Goal: Find specific page/section: Find specific page/section

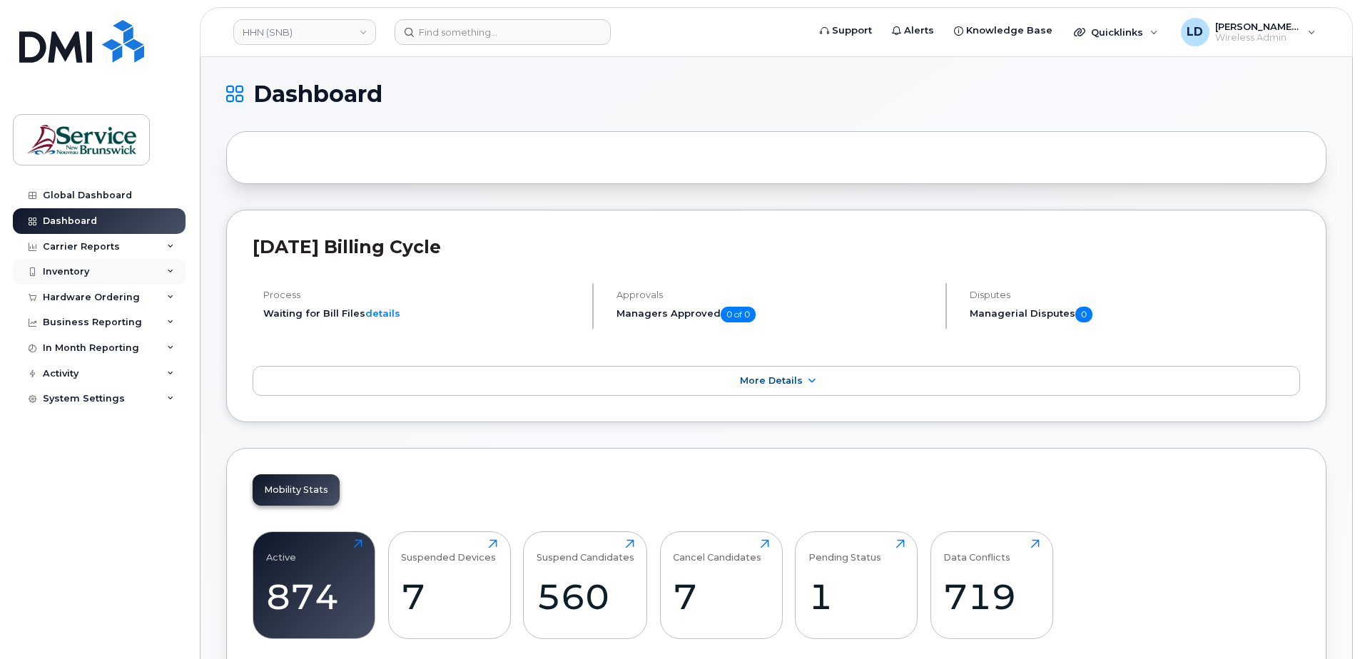
click at [55, 272] on div "Inventory" at bounding box center [66, 271] width 46 height 11
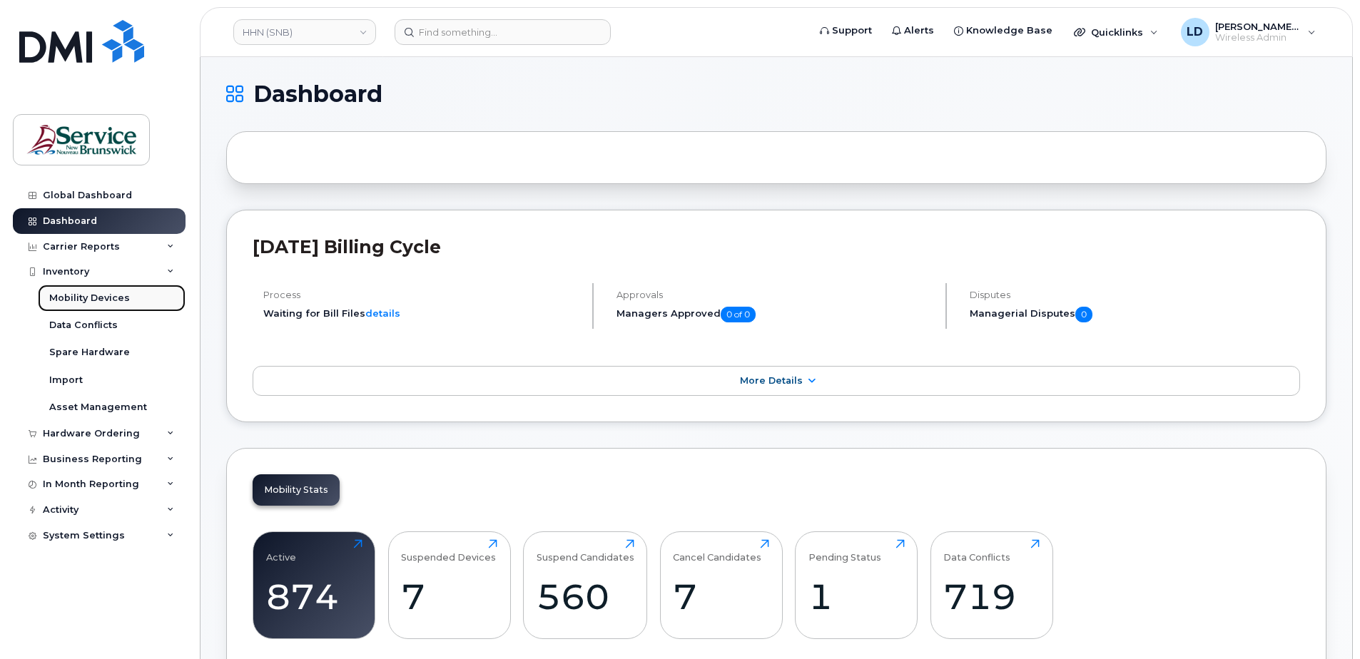
click at [65, 299] on div "Mobility Devices" at bounding box center [89, 298] width 81 height 13
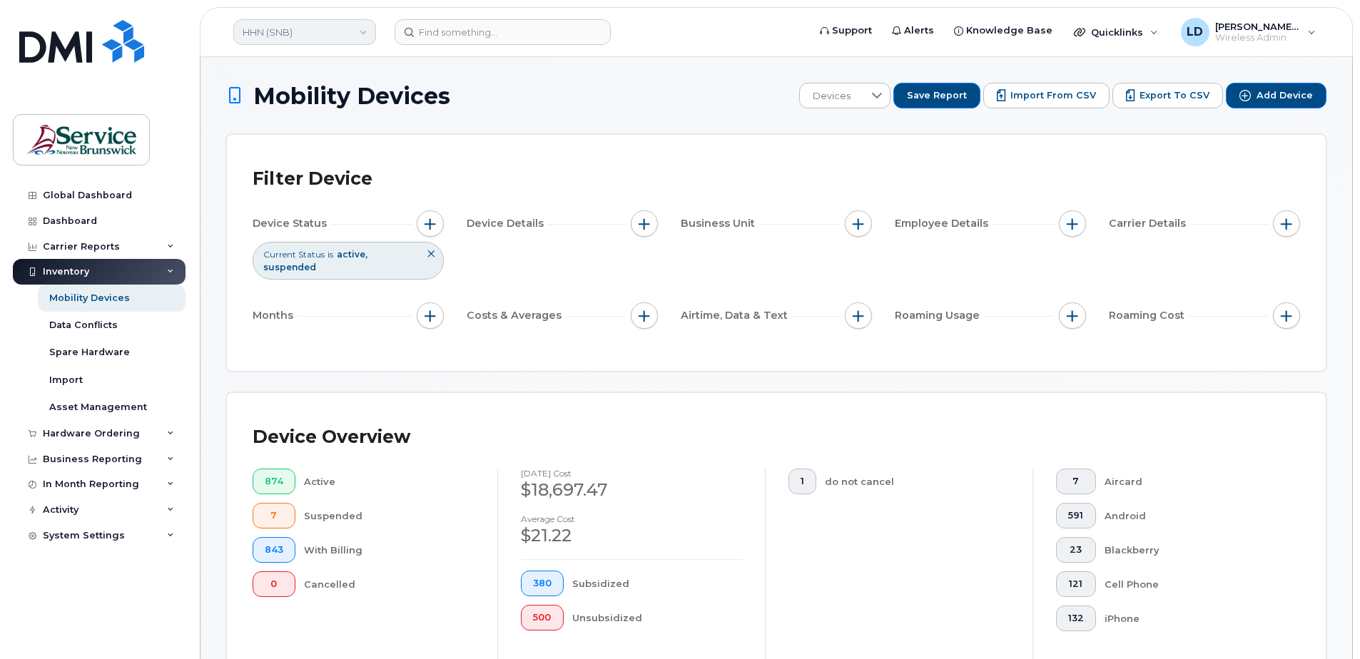
click at [260, 30] on link "HHN (SNB)" at bounding box center [304, 32] width 143 height 26
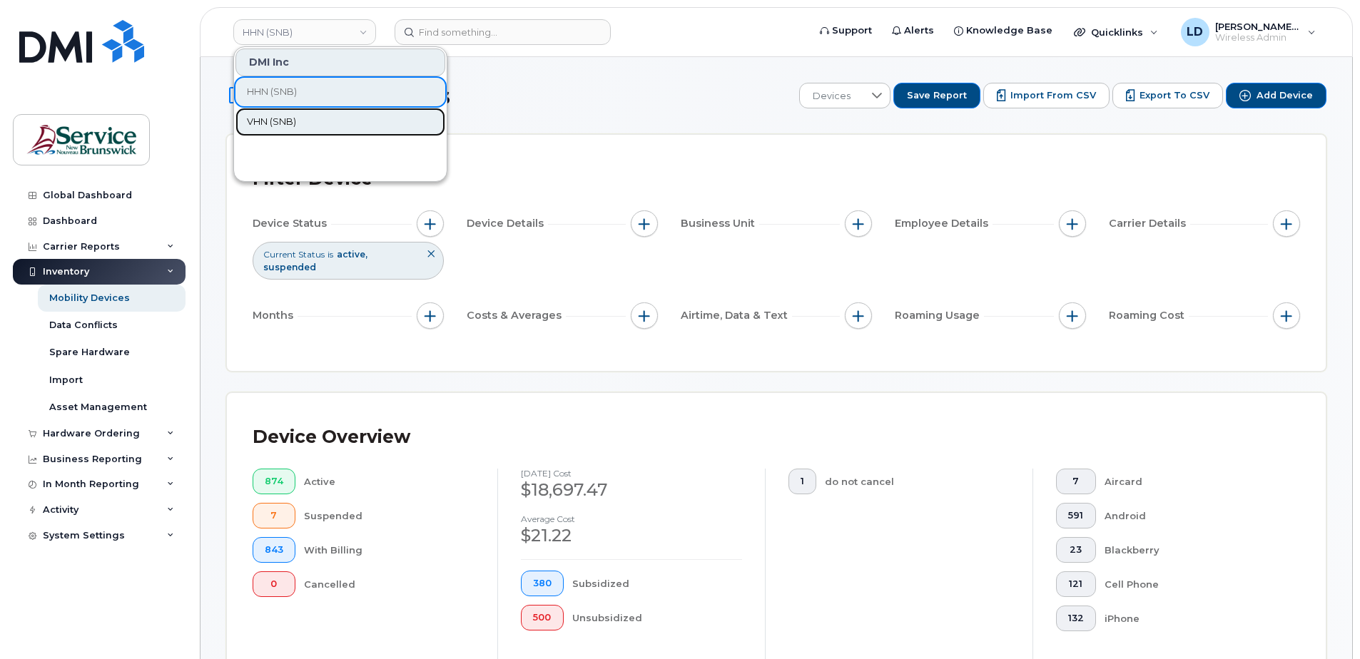
click at [263, 124] on span "VHN (SNB)" at bounding box center [271, 122] width 49 height 14
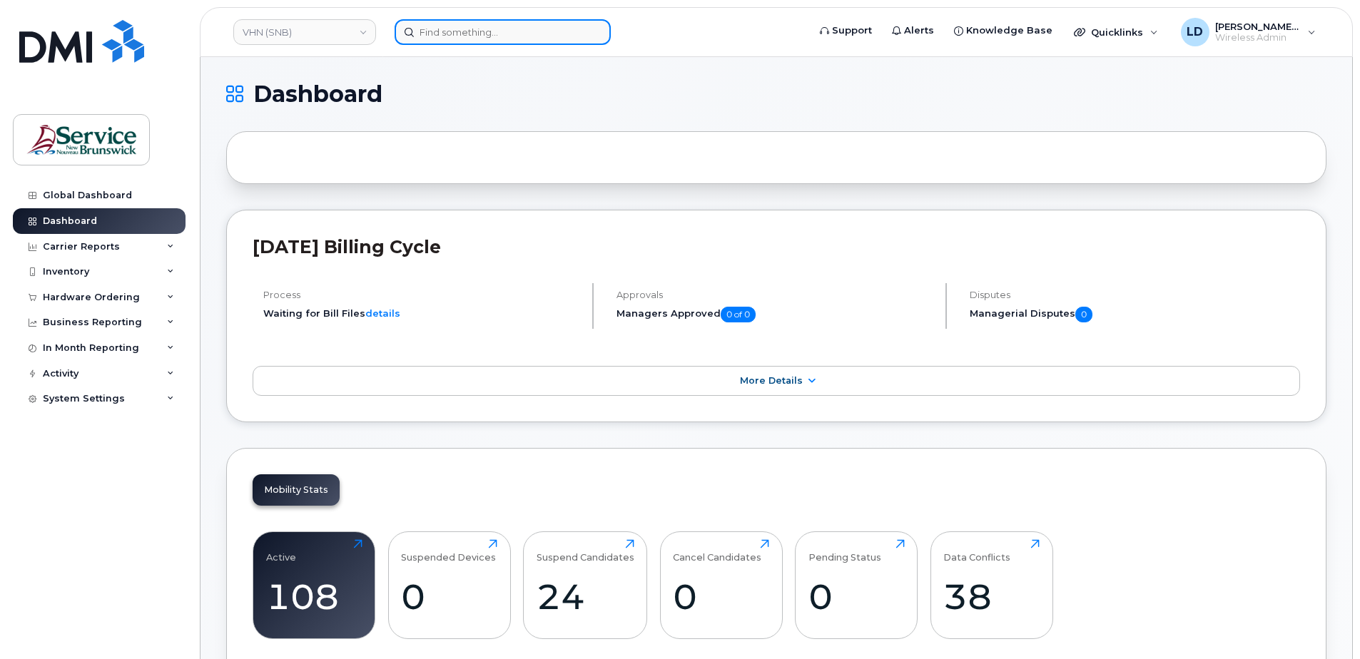
click at [432, 36] on input at bounding box center [503, 32] width 216 height 26
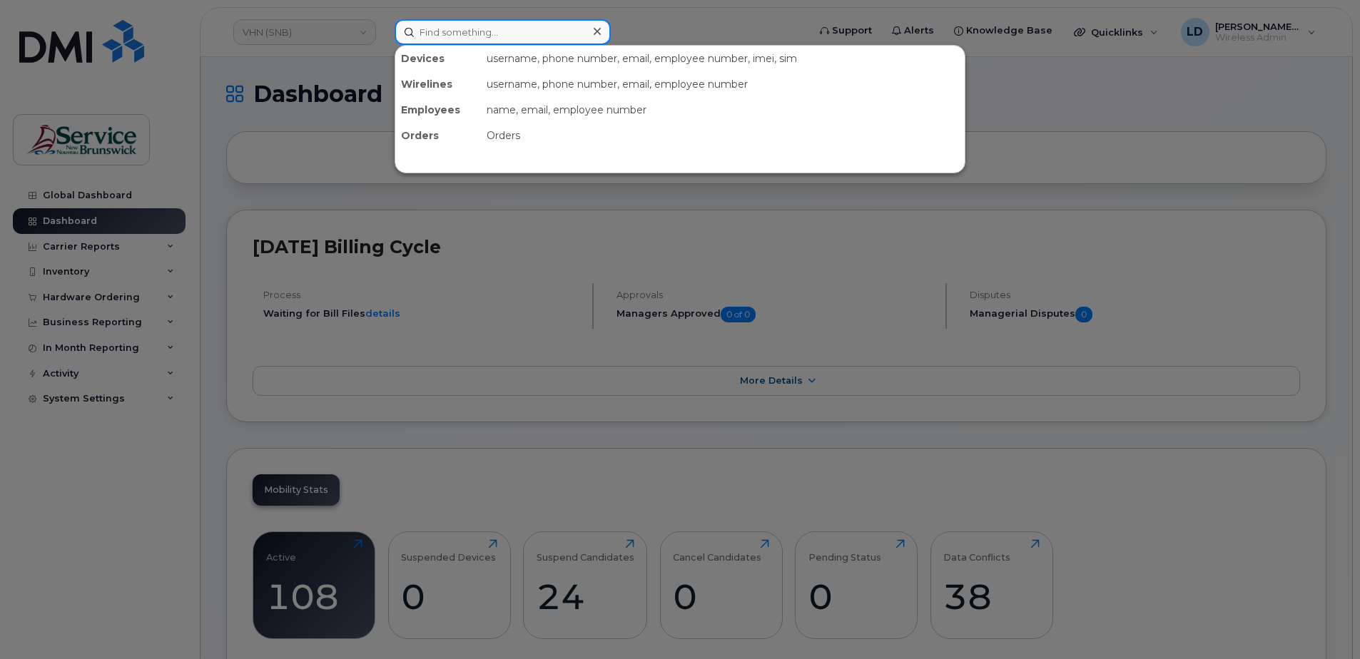
paste input "5067369466"
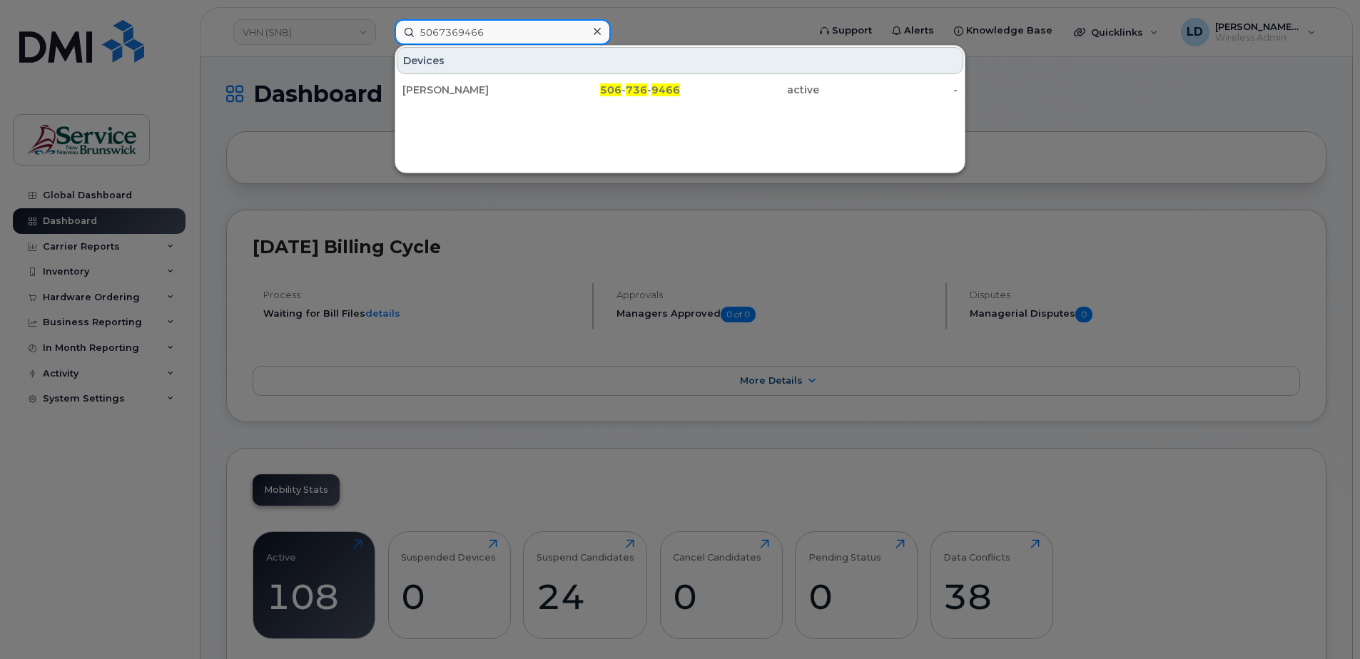
type input "5067369466"
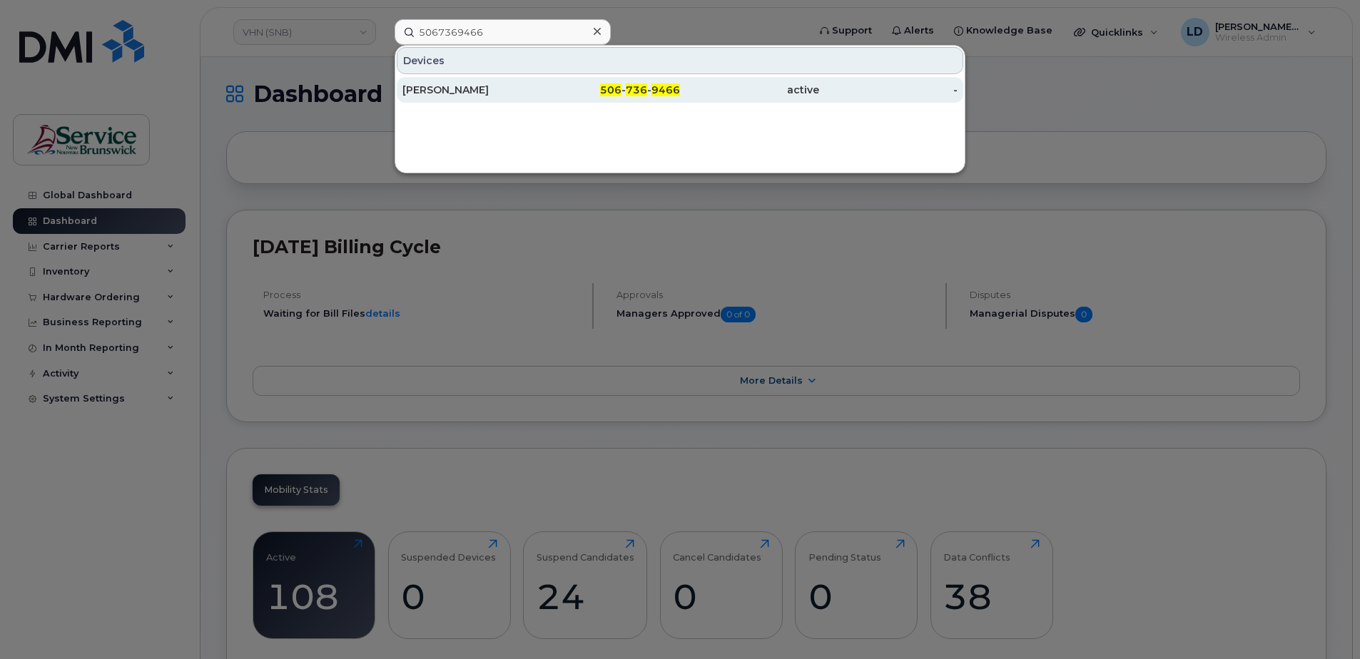
click at [442, 92] on div "[PERSON_NAME]" at bounding box center [471, 90] width 139 height 14
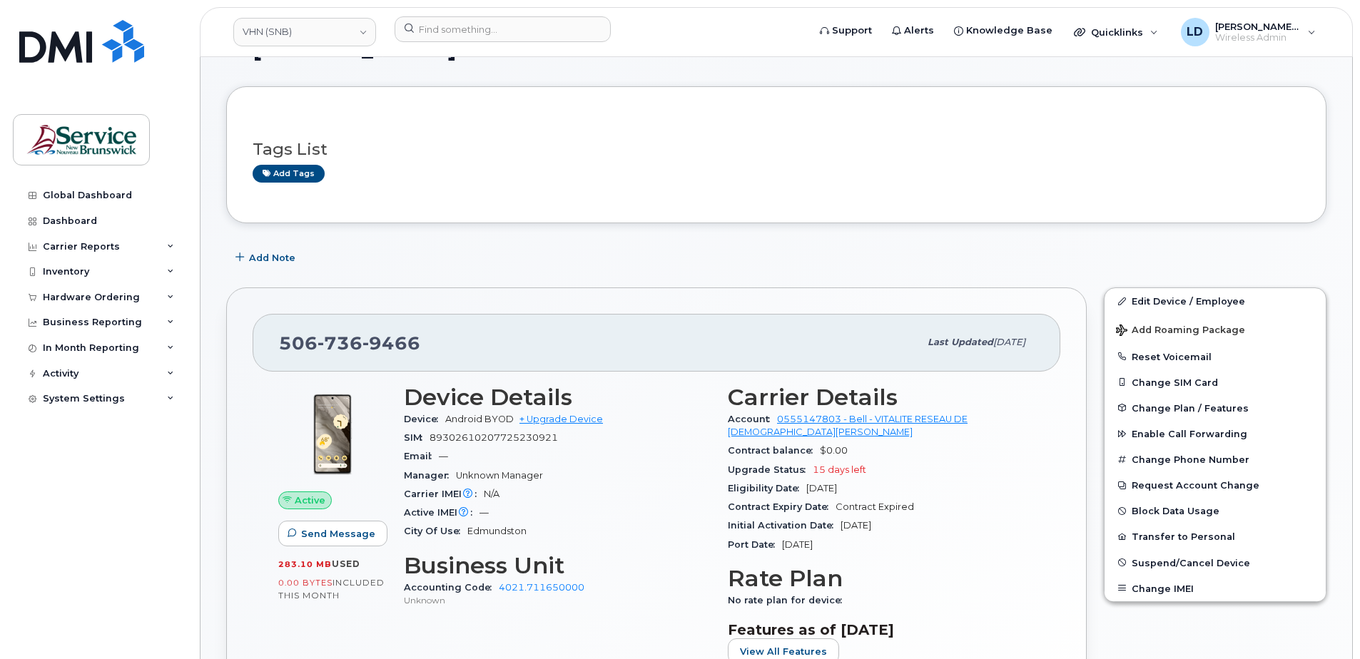
scroll to position [71, 0]
